Goal: Information Seeking & Learning: Learn about a topic

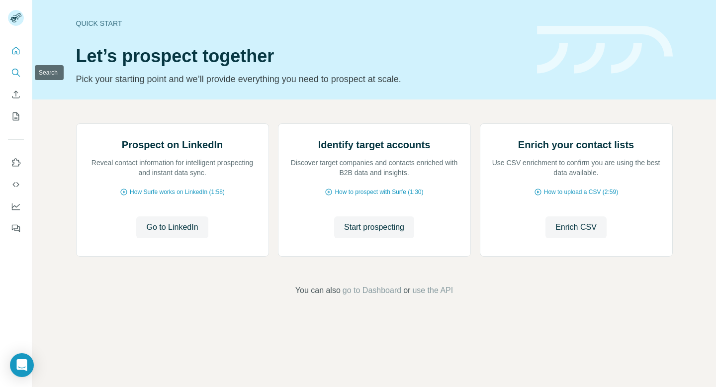
click at [16, 66] on button "Search" at bounding box center [16, 73] width 16 height 18
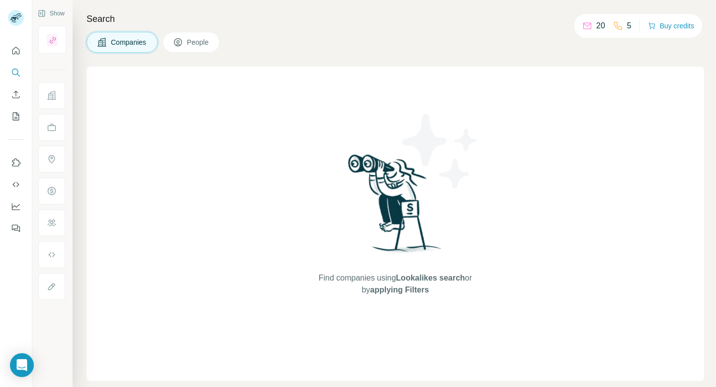
click at [187, 43] on button "People" at bounding box center [192, 42] width 58 height 21
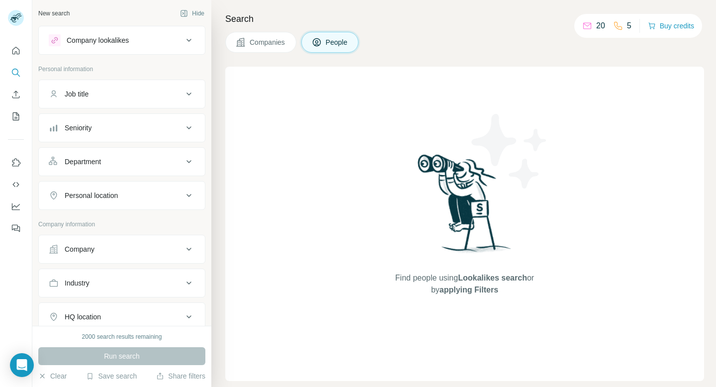
click at [149, 245] on div "Company" at bounding box center [116, 249] width 134 height 10
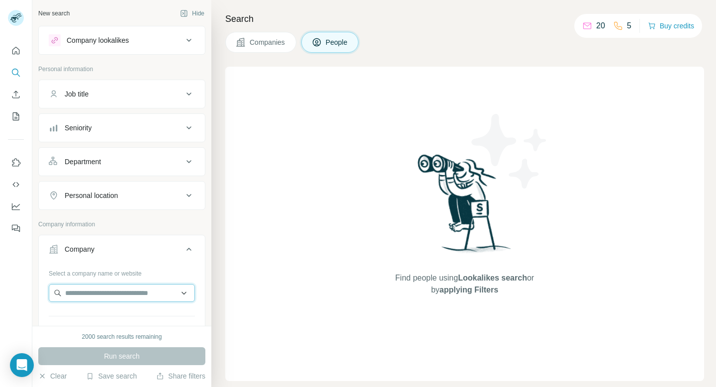
click at [133, 292] on input "text" at bounding box center [122, 293] width 146 height 18
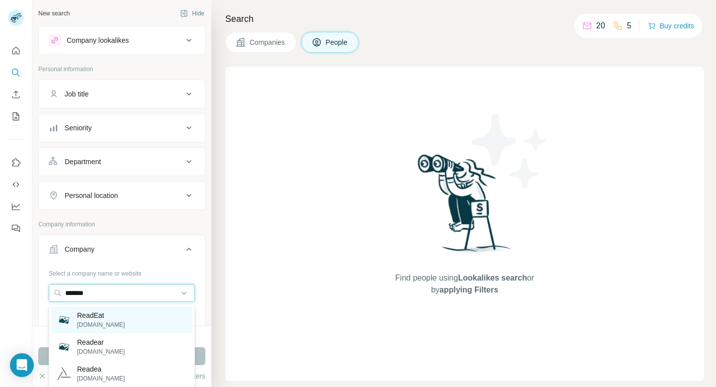
type input "*******"
click at [142, 316] on div "ReadEat [DOMAIN_NAME]" at bounding box center [121, 319] width 141 height 27
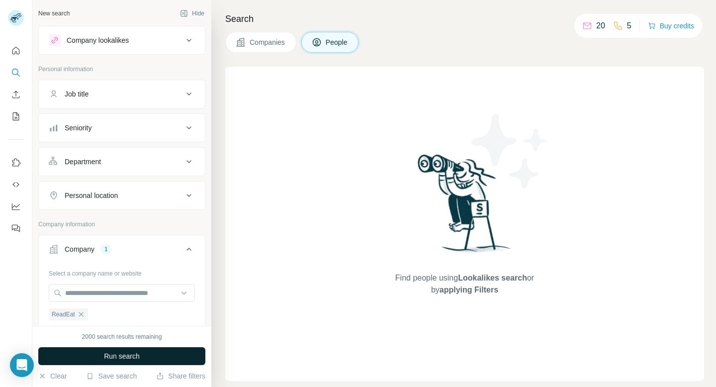
click at [140, 353] on span "Run search" at bounding box center [122, 356] width 36 height 10
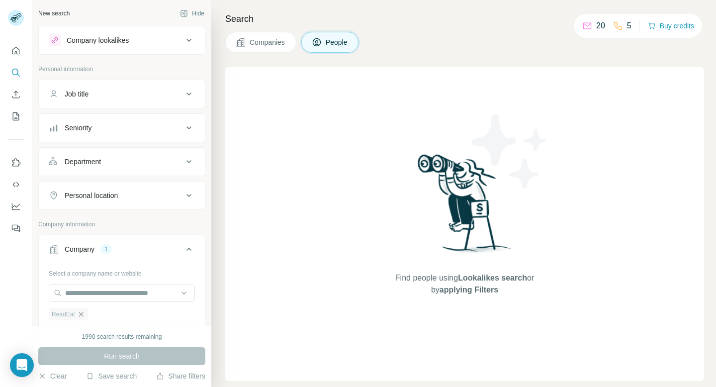
click at [82, 313] on icon "button" at bounding box center [81, 314] width 4 height 4
click at [14, 50] on icon "Quick start" at bounding box center [16, 51] width 10 height 10
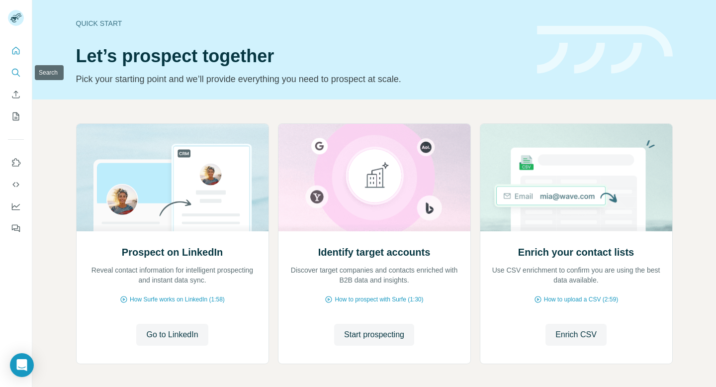
click at [17, 71] on icon "Search" at bounding box center [16, 73] width 10 height 10
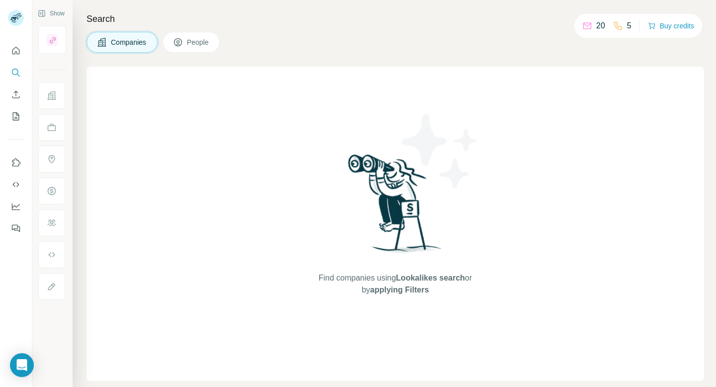
click at [589, 28] on div "20" at bounding box center [593, 26] width 23 height 12
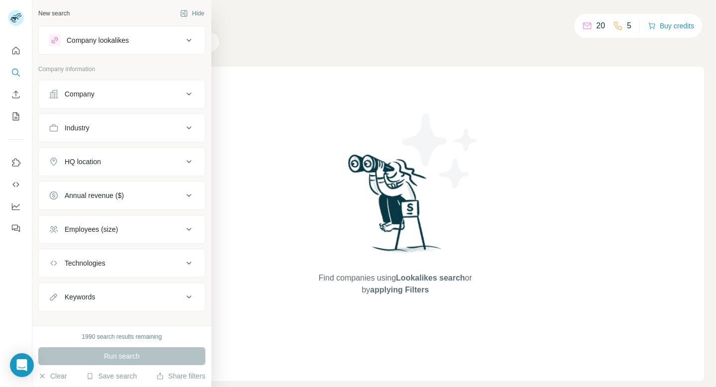
click at [173, 294] on div "Keywords" at bounding box center [116, 297] width 134 height 10
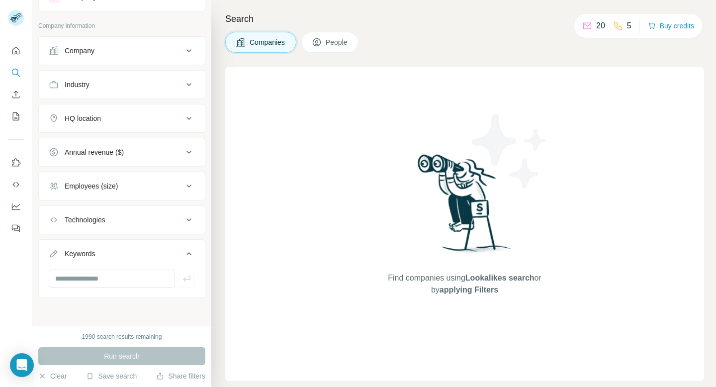
click at [127, 266] on button "Keywords" at bounding box center [122, 256] width 166 height 28
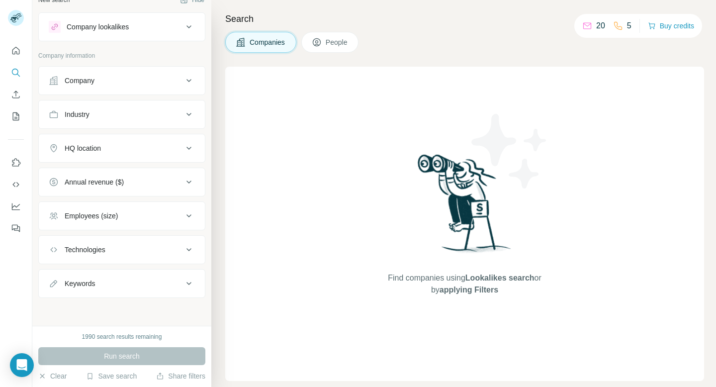
click at [129, 277] on button "Keywords" at bounding box center [122, 283] width 166 height 24
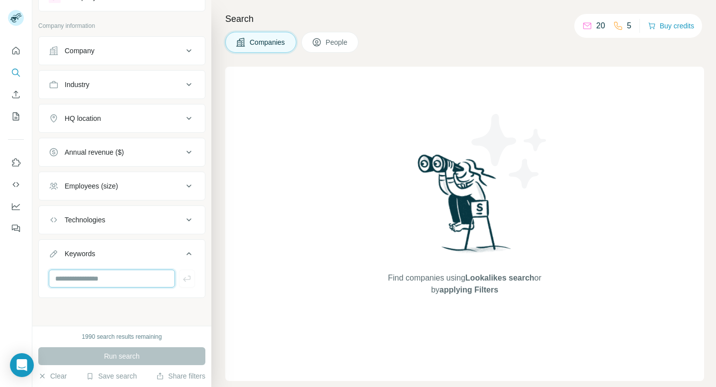
click at [129, 277] on input "text" at bounding box center [112, 278] width 126 height 18
paste input "**********"
type input "**********"
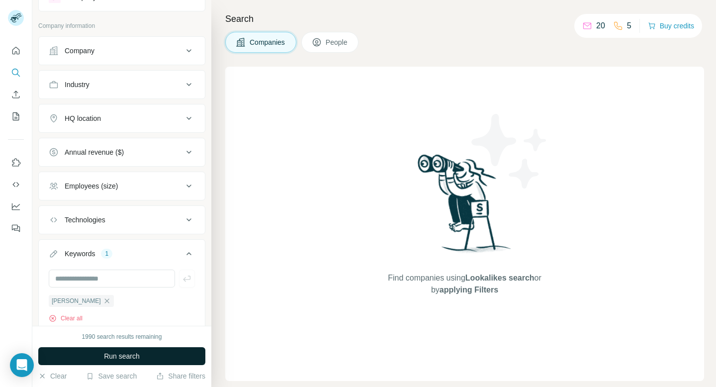
click at [155, 359] on button "Run search" at bounding box center [121, 356] width 167 height 18
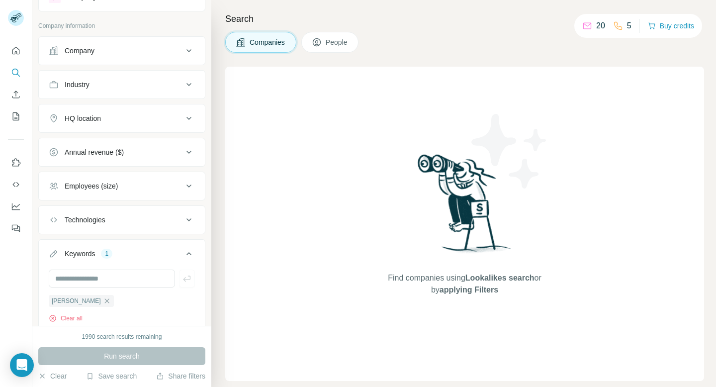
click at [333, 42] on span "People" at bounding box center [337, 42] width 23 height 10
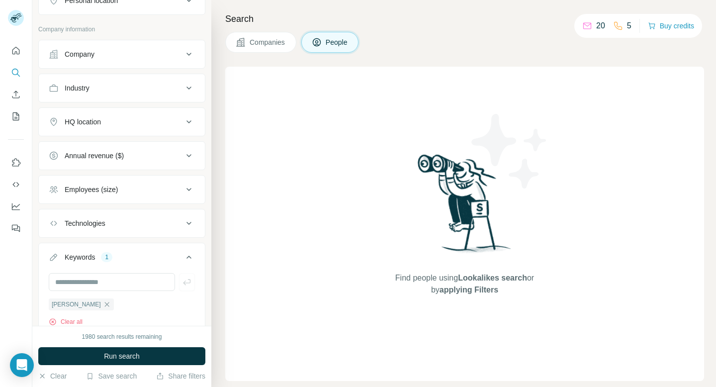
scroll to position [234, 0]
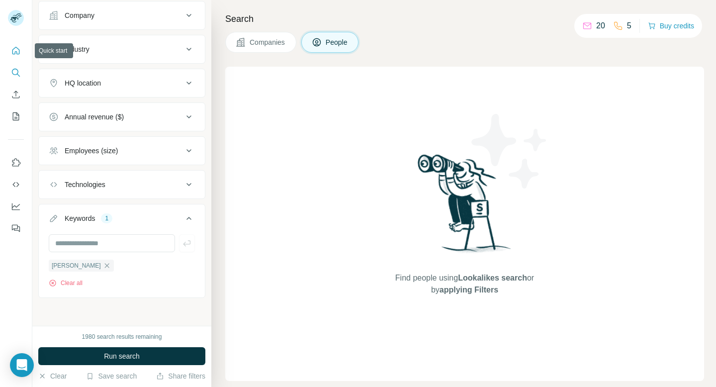
click at [14, 51] on icon "Quick start" at bounding box center [16, 51] width 10 height 10
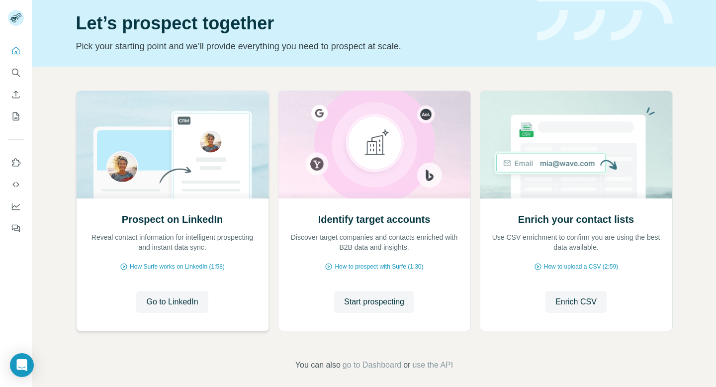
scroll to position [41, 0]
